Goal: Task Accomplishment & Management: Use online tool/utility

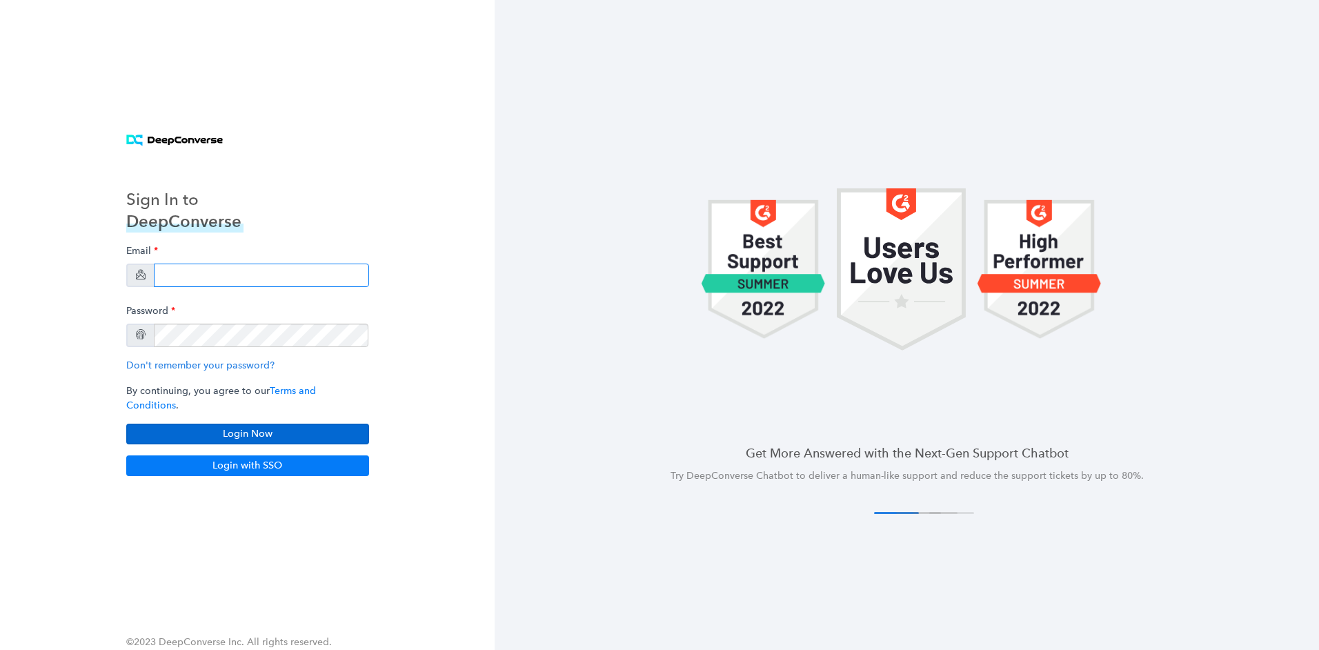
type input "[PERSON_NAME][EMAIL_ADDRESS][PERSON_NAME][DOMAIN_NAME]"
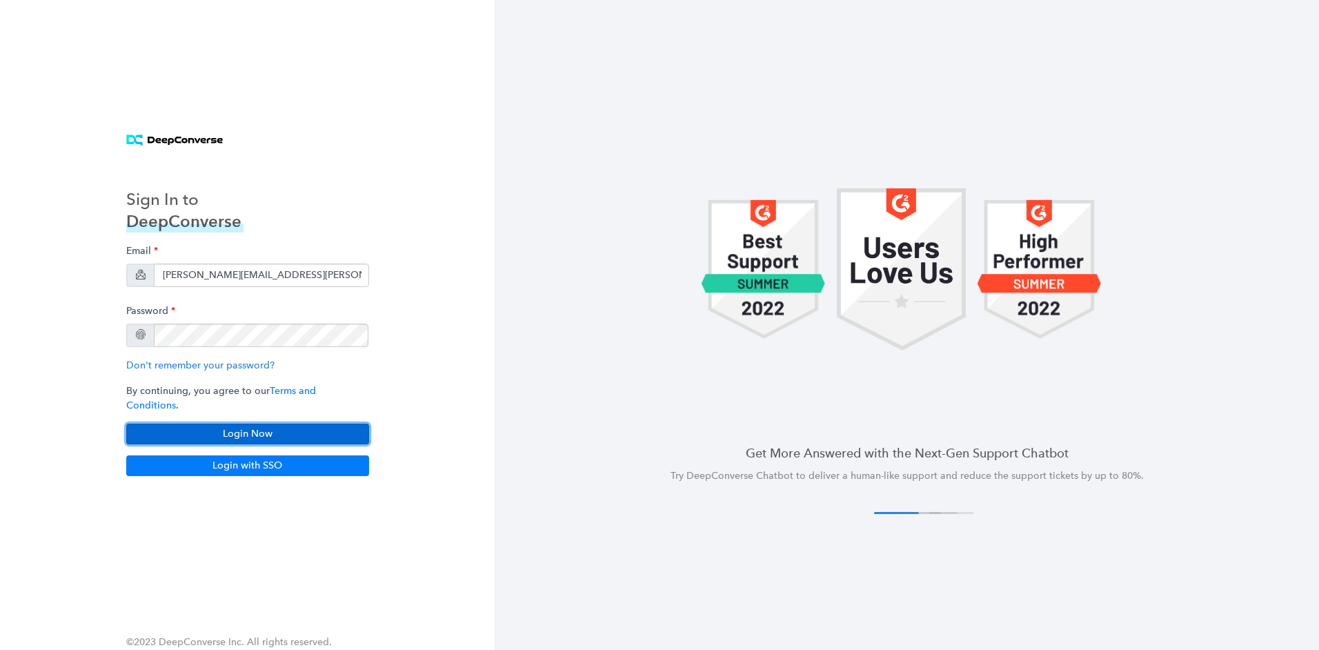
click at [270, 432] on button "Login Now" at bounding box center [247, 434] width 243 height 21
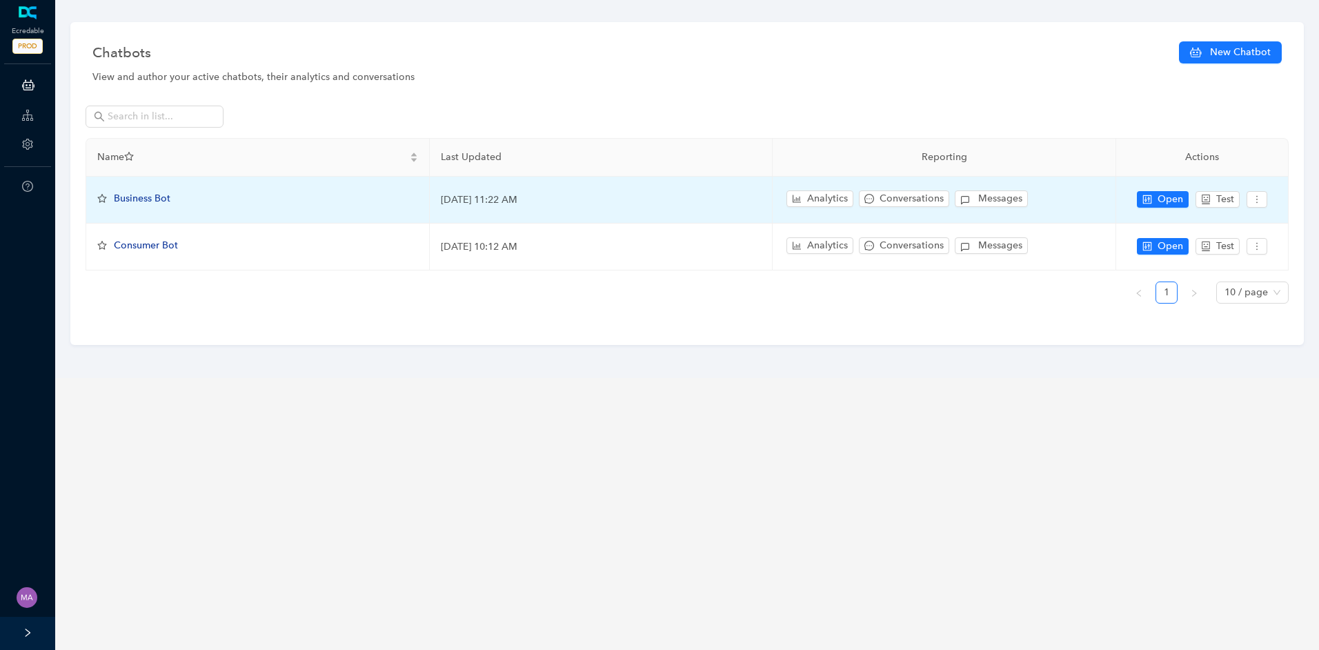
click at [143, 198] on span "Business Bot" at bounding box center [142, 198] width 57 height 12
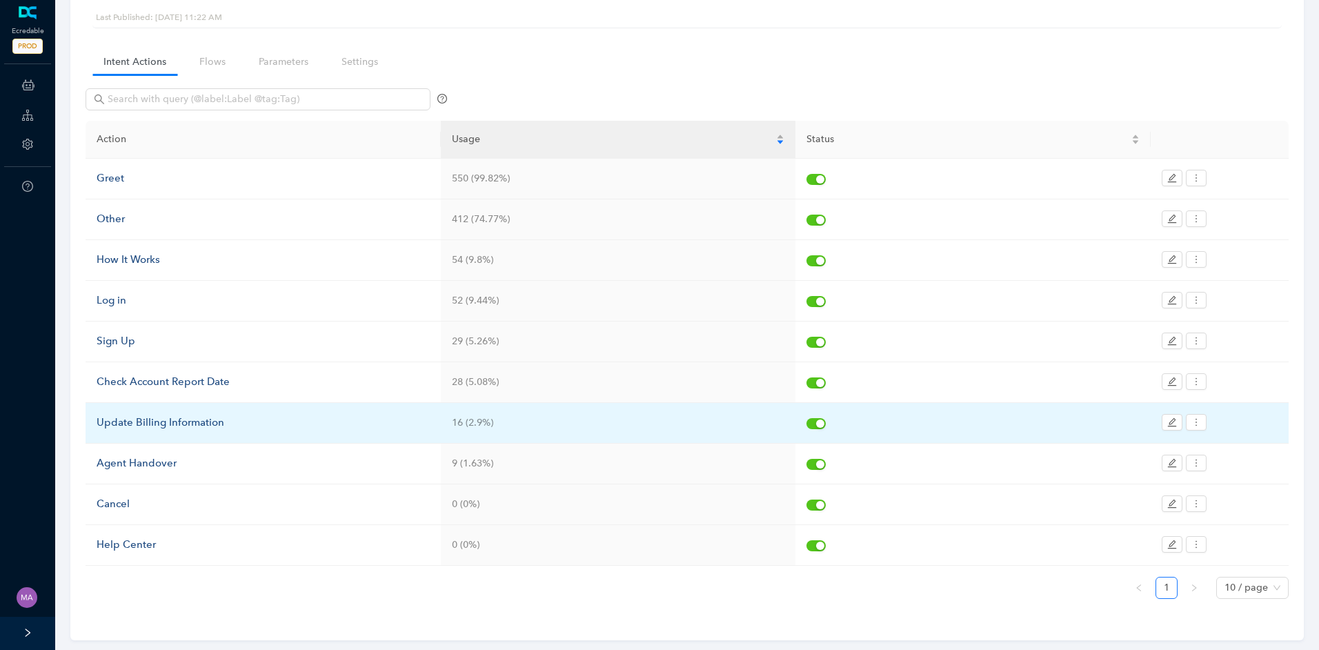
scroll to position [90, 0]
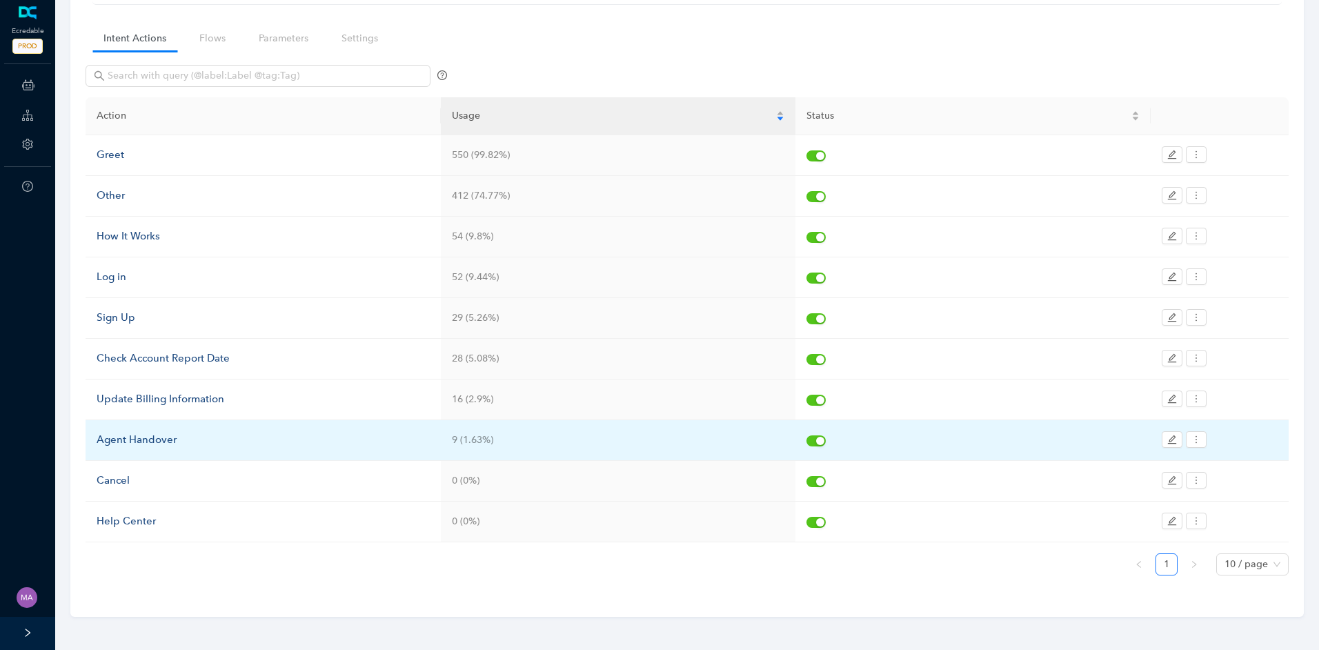
click at [181, 437] on div "Agent Handover" at bounding box center [263, 440] width 333 height 17
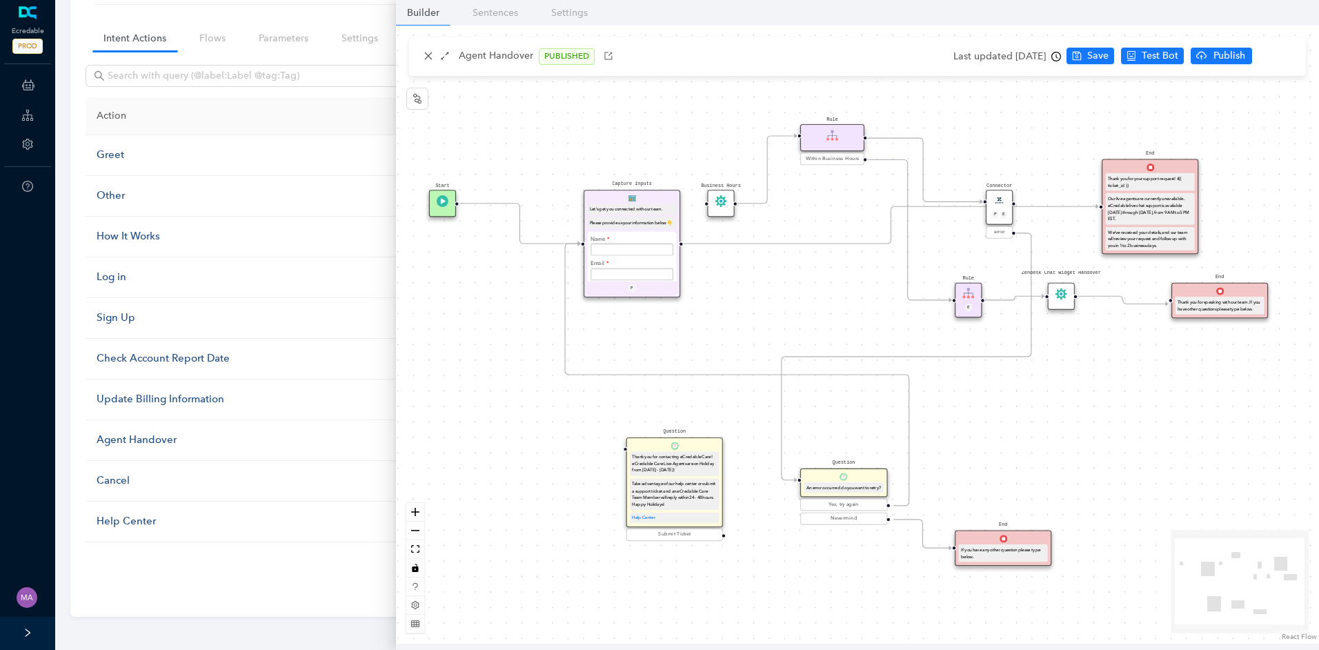
drag, startPoint x: 753, startPoint y: 310, endPoint x: 748, endPoint y: 301, distance: 9.6
click at [725, 325] on div "Start End If you have any other question please type below. Connector P E error…" at bounding box center [857, 335] width 923 height 618
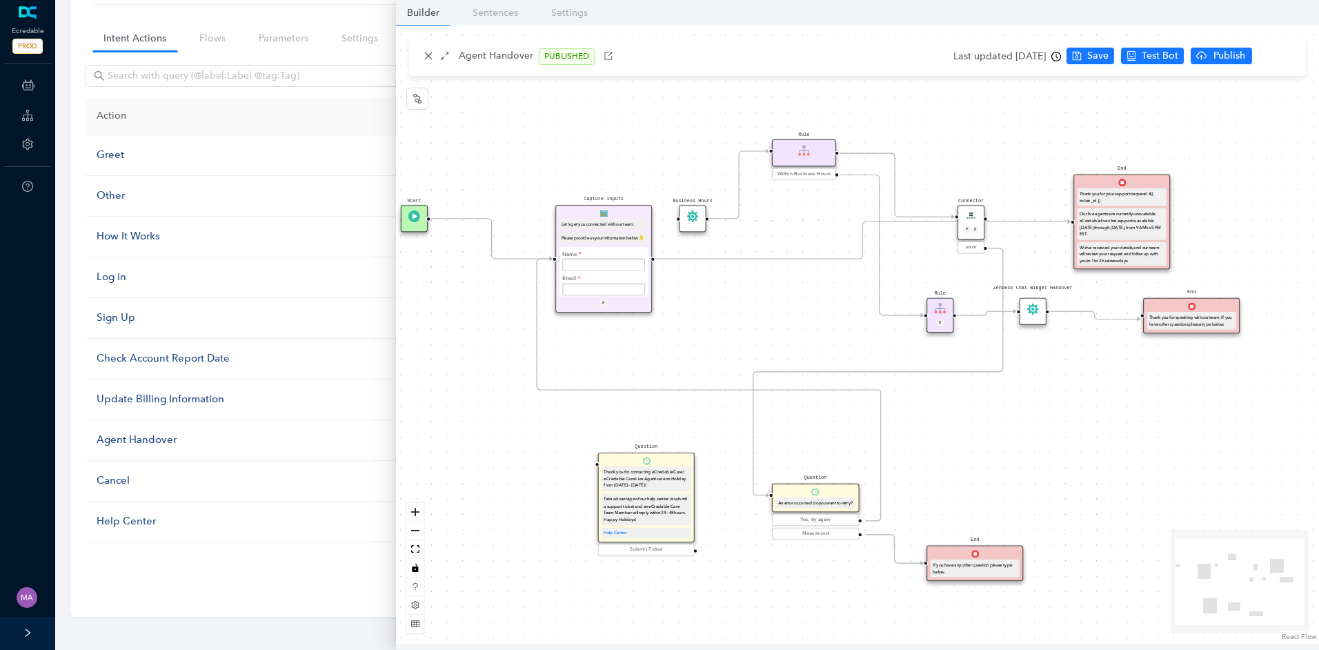
drag, startPoint x: 806, startPoint y: 259, endPoint x: 846, endPoint y: 253, distance: 41.1
click at [806, 259] on icon "Edge from e7b41dfe-3bde-c007-c096-cef069175f45 to f68cb803-94d7-777c-bd66-ebef2…" at bounding box center [862, 239] width 415 height 37
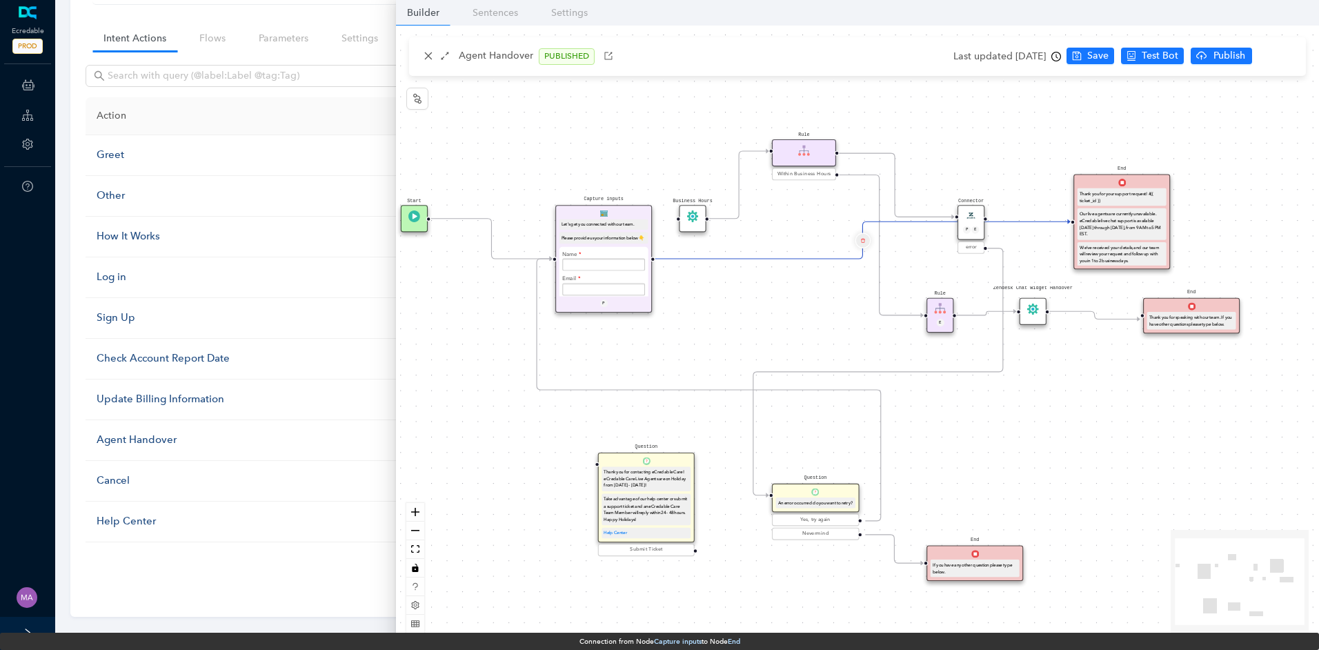
click at [864, 242] on icon "delete" at bounding box center [862, 240] width 5 height 9
click at [944, 205] on span "Yes" at bounding box center [944, 207] width 15 height 15
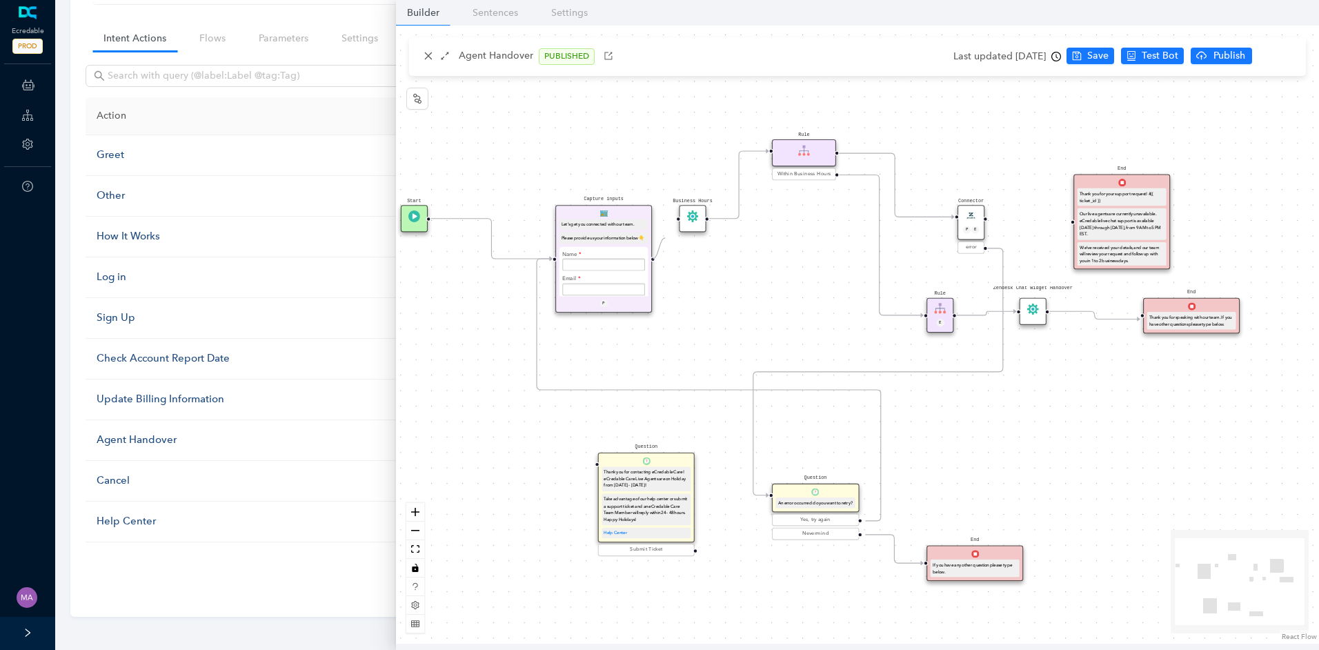
drag, startPoint x: 653, startPoint y: 261, endPoint x: 669, endPoint y: 225, distance: 39.2
click at [669, 225] on div "Start End If you have any other question please type below. Connector P E error…" at bounding box center [857, 335] width 923 height 618
drag, startPoint x: 987, startPoint y: 218, endPoint x: 1062, endPoint y: 224, distance: 74.7
click at [1062, 224] on div "Start End If you have any other question please type below. Connector P E error…" at bounding box center [857, 335] width 923 height 618
click at [1109, 57] on span "Save" at bounding box center [1097, 55] width 21 height 15
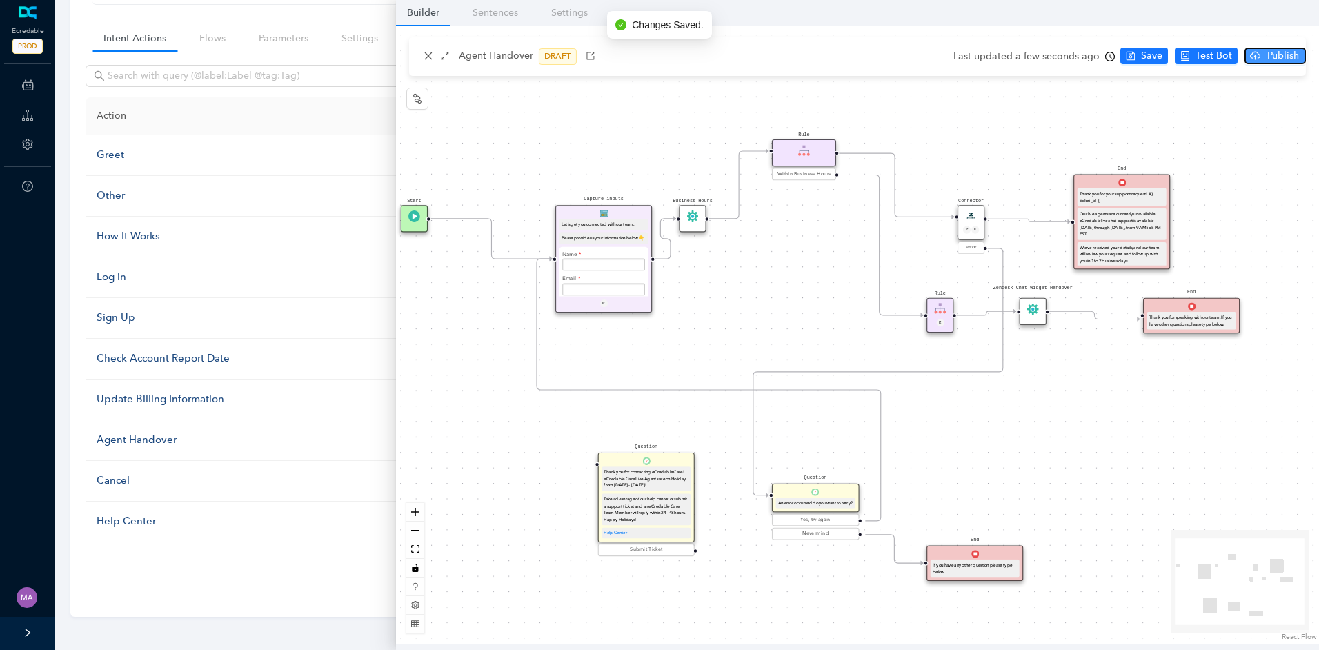
click at [1273, 62] on span "Publish" at bounding box center [1283, 55] width 34 height 15
click at [1295, 108] on span "Yes" at bounding box center [1299, 109] width 15 height 15
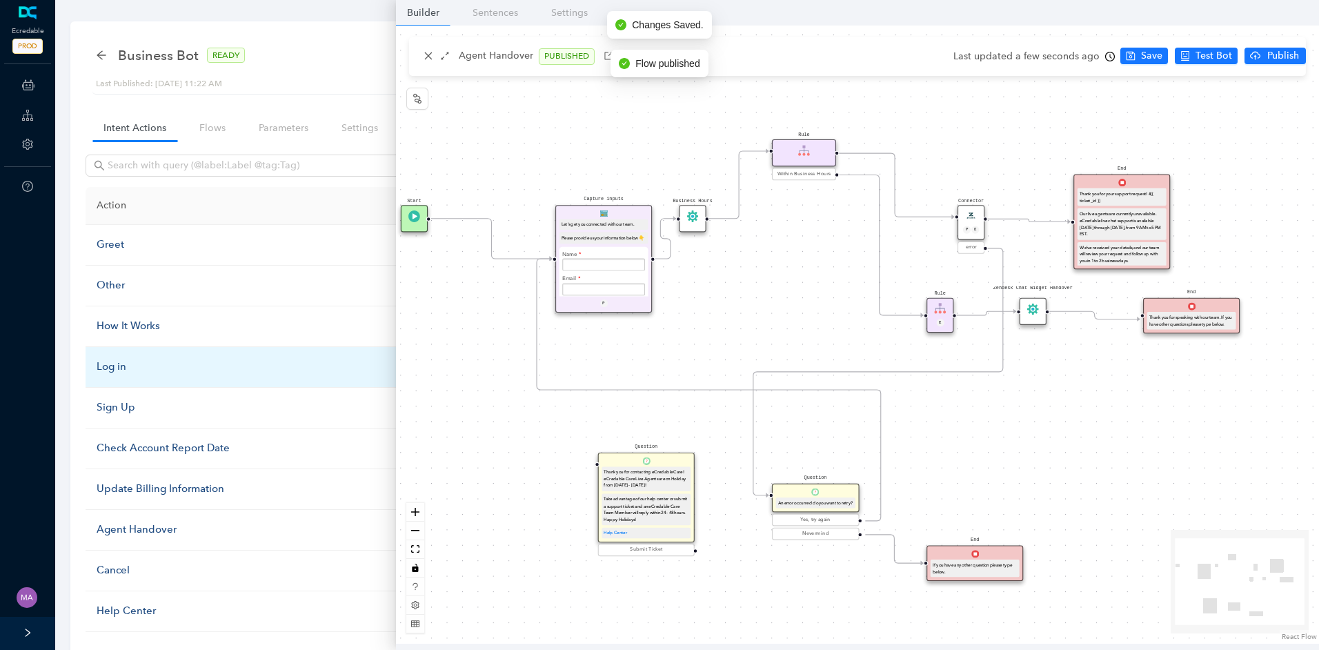
scroll to position [0, 0]
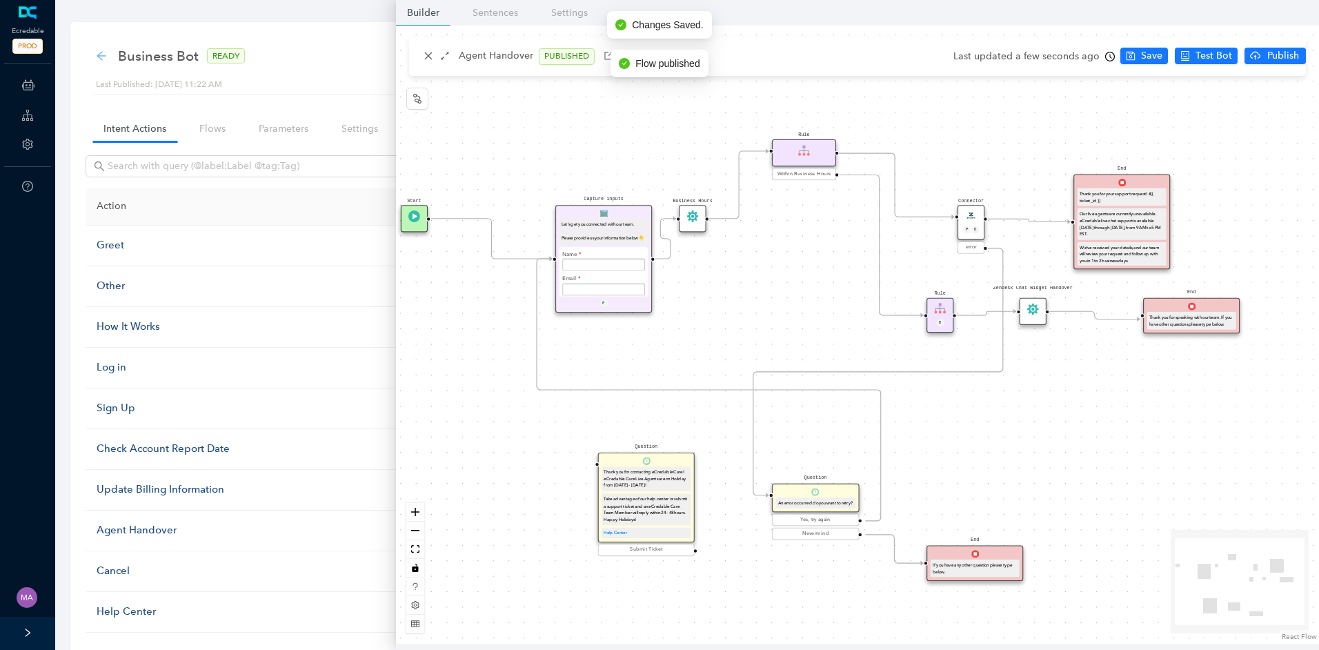
click at [97, 61] on div "back" at bounding box center [101, 56] width 11 height 12
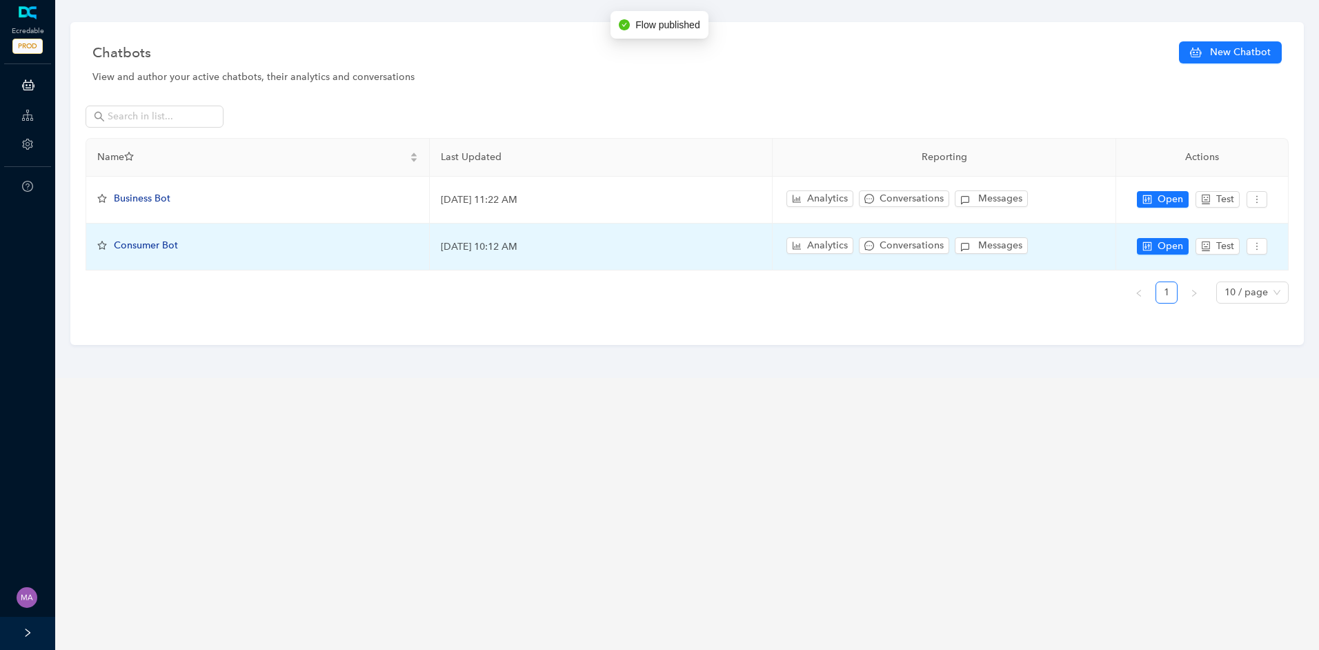
click at [146, 248] on span "Consumer Bot" at bounding box center [146, 245] width 64 height 12
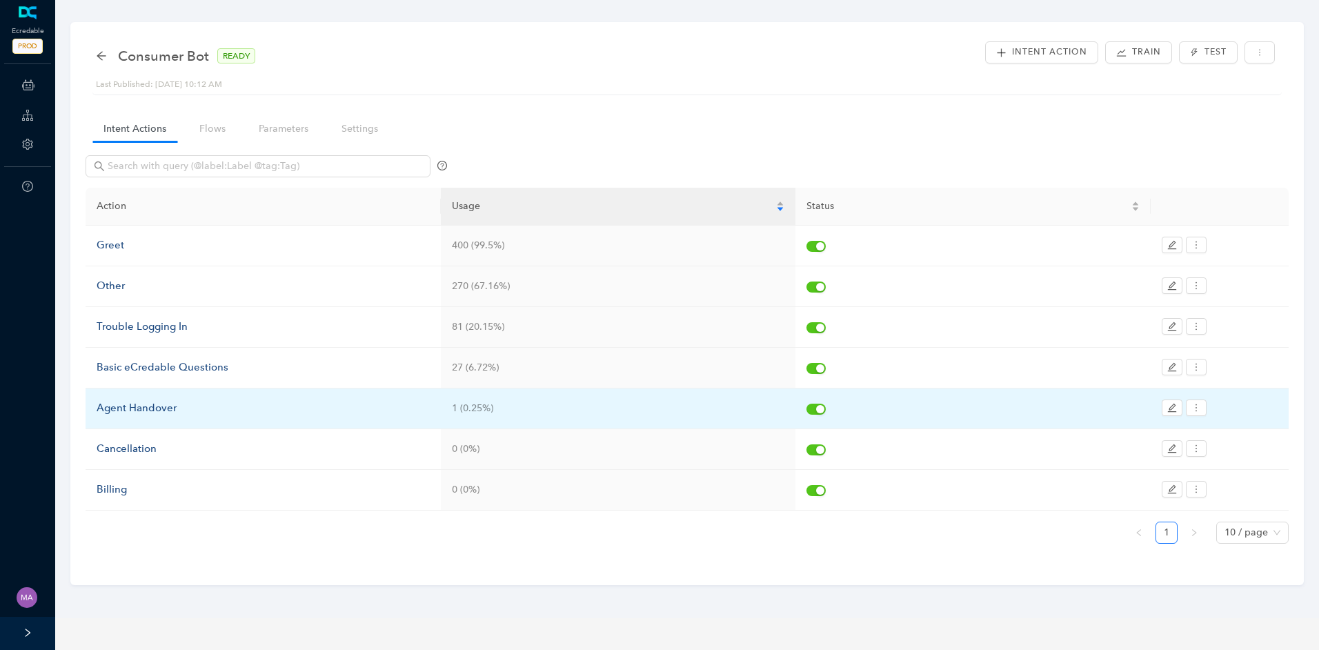
click at [157, 404] on div "Agent Handover" at bounding box center [263, 408] width 333 height 17
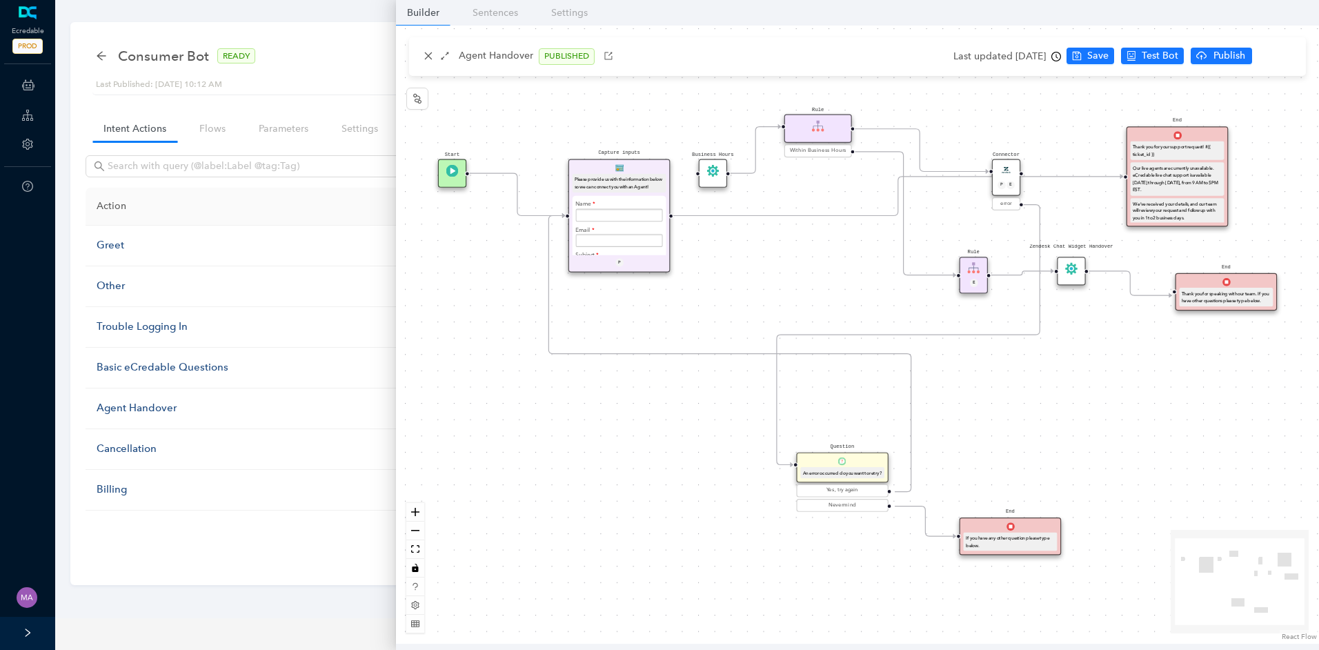
click at [722, 364] on div "Start End If you have any other question please type below. Connector P E error…" at bounding box center [857, 335] width 923 height 618
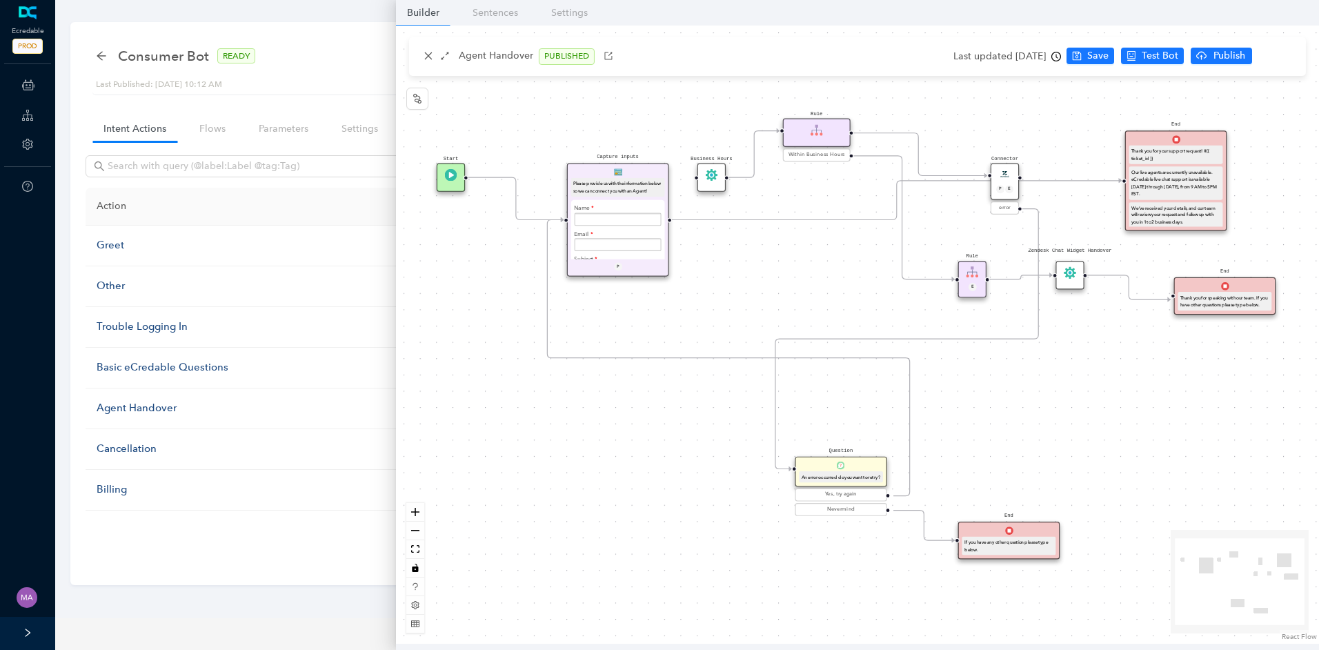
drag, startPoint x: 768, startPoint y: 288, endPoint x: 746, endPoint y: 321, distance: 39.6
click at [740, 326] on div "Start End If you have any other question please type below. Connector P E error…" at bounding box center [857, 335] width 923 height 618
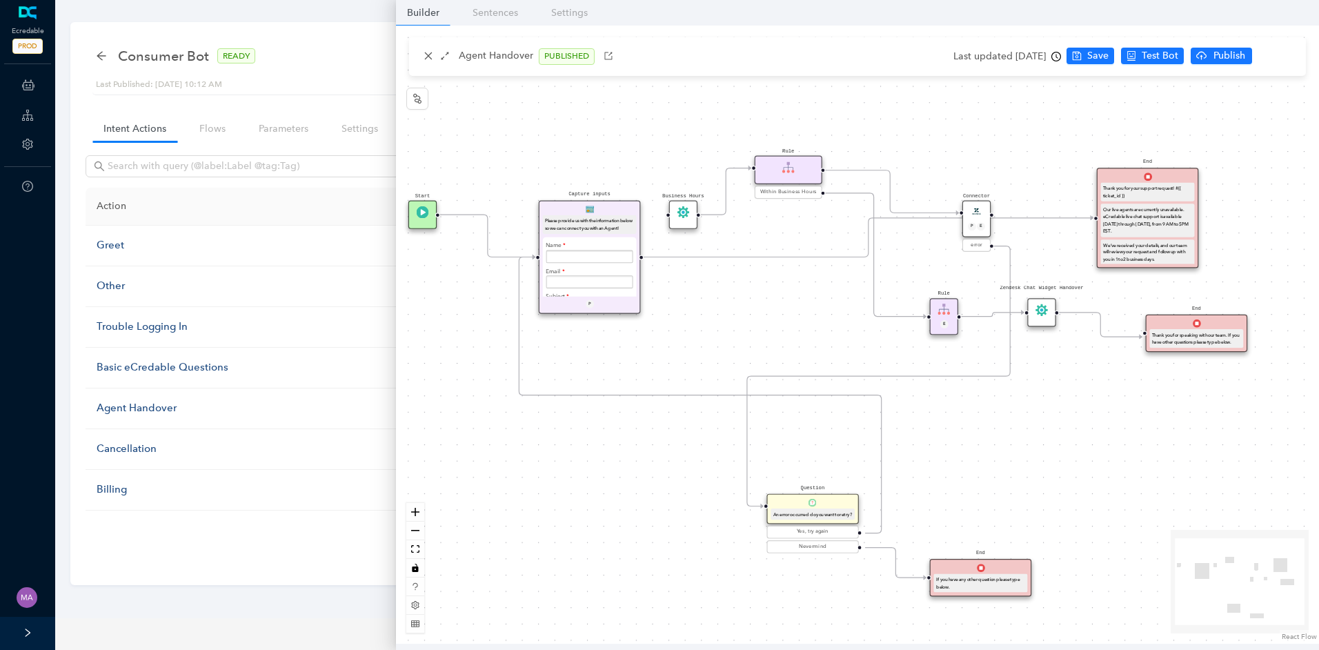
click at [788, 257] on icon "Edge from e7b41dfe-3bde-c007-c096-cef069175f45 to f68cb803-94d7-777c-bd66-ebef2…" at bounding box center [869, 237] width 450 height 39
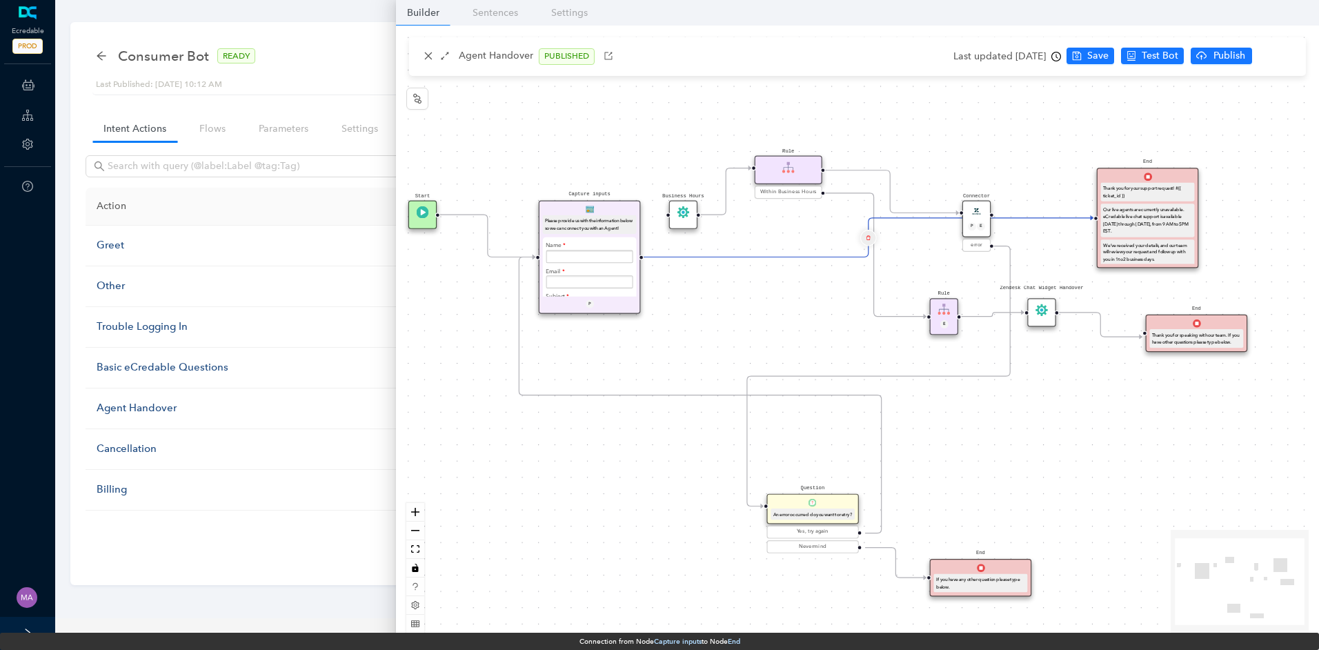
click at [869, 240] on icon "delete" at bounding box center [868, 237] width 5 height 10
click at [942, 197] on span "Yes" at bounding box center [949, 204] width 15 height 15
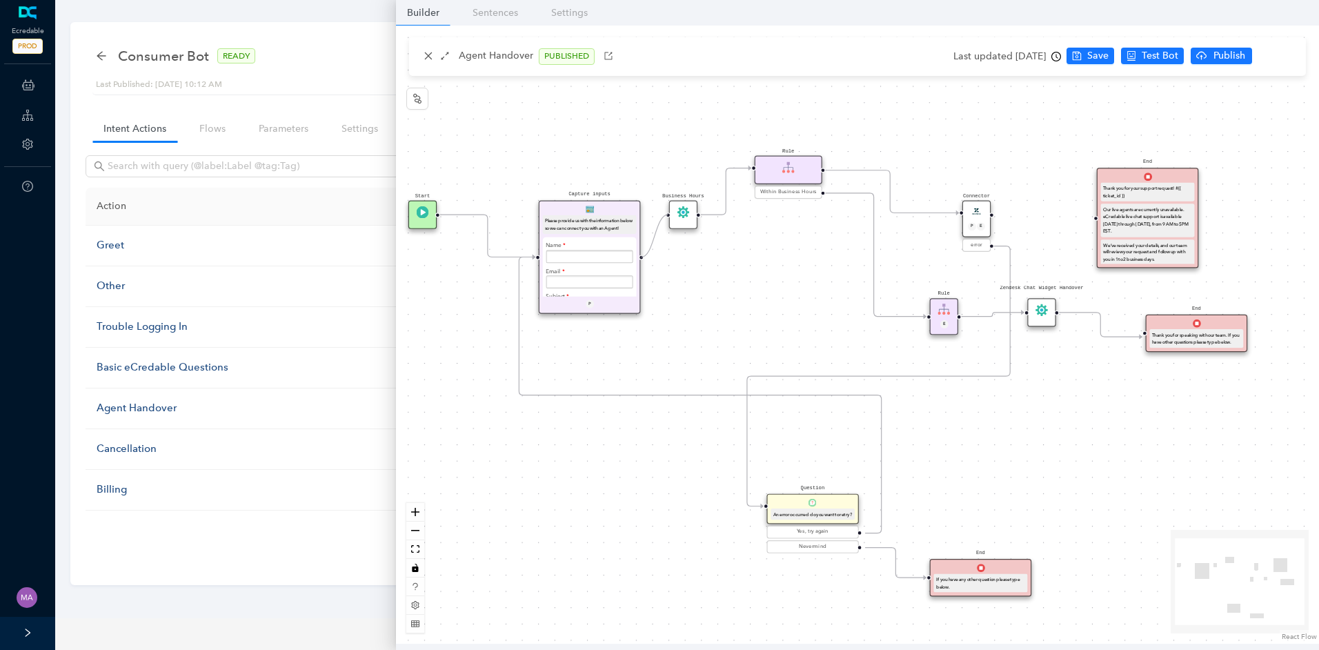
drag, startPoint x: 643, startPoint y: 257, endPoint x: 659, endPoint y: 224, distance: 37.0
click at [659, 224] on div "Start End If you have any other question please type below. Connector P E error…" at bounding box center [857, 335] width 923 height 618
drag, startPoint x: 992, startPoint y: 216, endPoint x: 1089, endPoint y: 224, distance: 97.6
click at [1089, 224] on div "Start End If you have any other question please type below. Connector P E error…" at bounding box center [857, 335] width 923 height 618
click at [1102, 56] on button "Save" at bounding box center [1091, 56] width 48 height 17
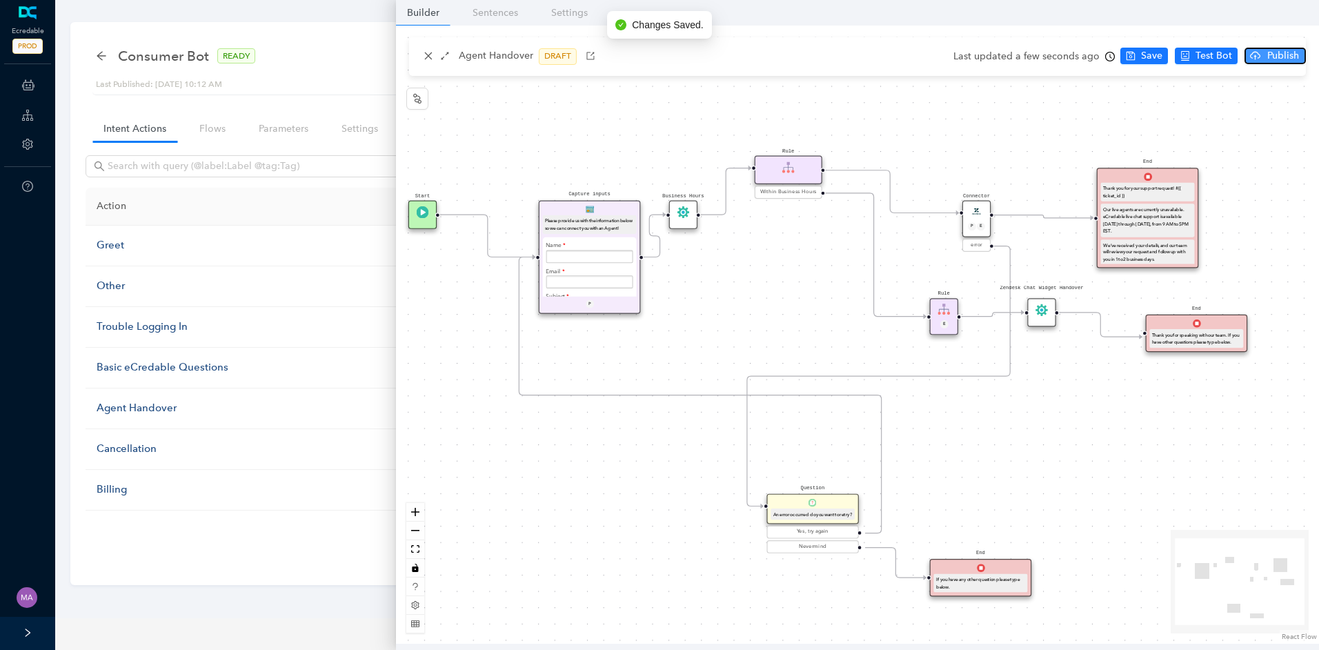
click at [1258, 54] on button "Publish" at bounding box center [1274, 56] width 61 height 17
click at [1292, 107] on span "Yes" at bounding box center [1299, 109] width 15 height 15
click at [96, 57] on icon "arrow-left" at bounding box center [101, 55] width 11 height 11
